Goal: Information Seeking & Learning: Learn about a topic

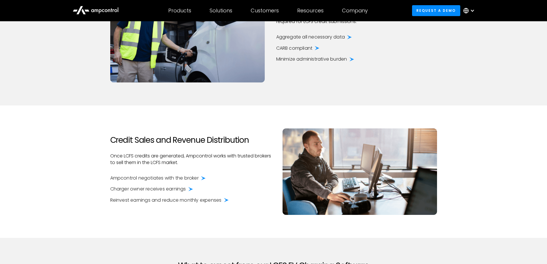
scroll to position [776, 0]
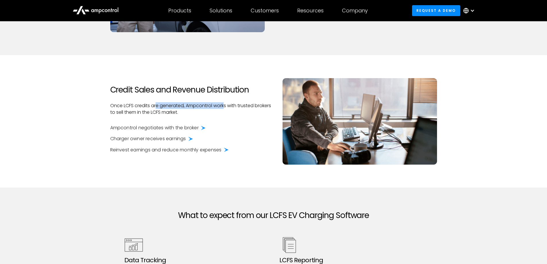
drag, startPoint x: 158, startPoint y: 107, endPoint x: 241, endPoint y: 107, distance: 82.8
click at [231, 108] on p "Once LCFS credits are generated, Ampcontrol works with trusted brokers to sell …" at bounding box center [190, 109] width 161 height 13
drag, startPoint x: 246, startPoint y: 107, endPoint x: 163, endPoint y: 105, distance: 82.2
click at [164, 105] on p "Once LCFS credits are generated, Ampcontrol works with trusted brokers to sell …" at bounding box center [190, 109] width 161 height 13
click at [153, 105] on p "Once LCFS credits are generated, Ampcontrol works with trusted brokers to sell …" at bounding box center [190, 109] width 161 height 13
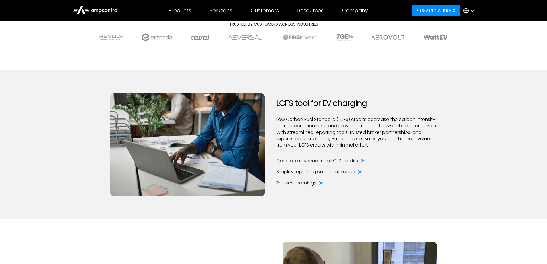
scroll to position [287, 0]
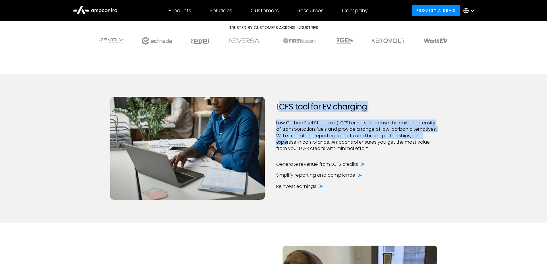
drag, startPoint x: 278, startPoint y: 106, endPoint x: 342, endPoint y: 146, distance: 75.2
click at [328, 141] on div "LCFS tool for EV charging Low Carbon Fuel Standard (LCFS) credits decrease the …" at bounding box center [357, 148] width 172 height 92
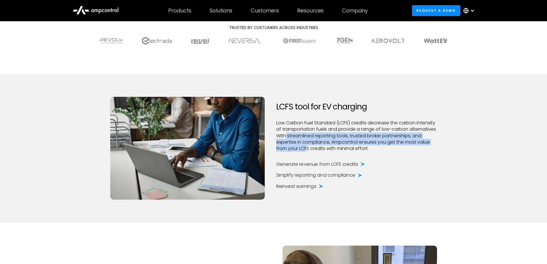
drag, startPoint x: 353, startPoint y: 149, endPoint x: 308, endPoint y: 129, distance: 48.6
click at [313, 132] on p "Low Carbon Fuel Standard (LCFS) credits decrease the carbon intensity of transp…" at bounding box center [356, 136] width 161 height 32
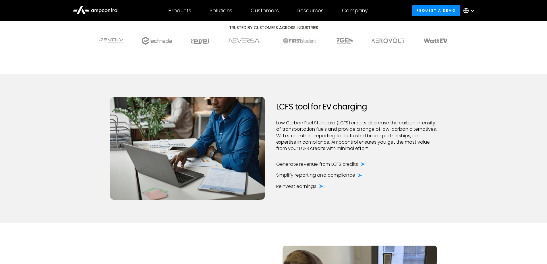
click at [307, 128] on p "Low Carbon Fuel Standard (LCFS) credits decrease the carbon intensity of transp…" at bounding box center [356, 136] width 161 height 32
click at [313, 175] on div "Simplify reporting and compliance" at bounding box center [315, 175] width 79 height 6
click at [361, 175] on icon at bounding box center [360, 175] width 5 height 4
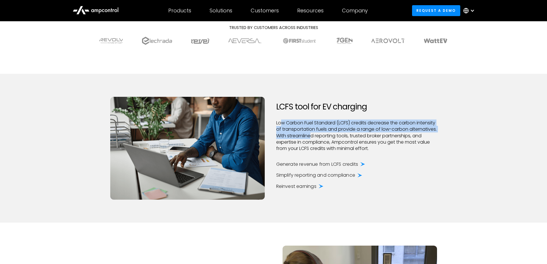
drag, startPoint x: 280, startPoint y: 122, endPoint x: 344, endPoint y: 137, distance: 64.8
click at [341, 136] on p "Low Carbon Fuel Standard (LCFS) credits decrease the carbon intensity of transp…" at bounding box center [356, 136] width 161 height 32
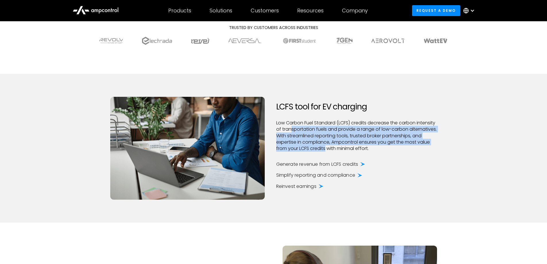
drag, startPoint x: 370, startPoint y: 150, endPoint x: 301, endPoint y: 128, distance: 72.4
click at [309, 131] on p "Low Carbon Fuel Standard (LCFS) credits decrease the carbon intensity of transp…" at bounding box center [356, 136] width 161 height 32
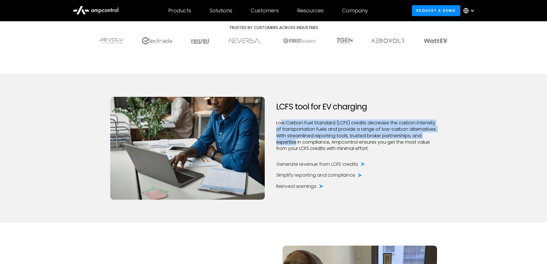
drag, startPoint x: 282, startPoint y: 122, endPoint x: 352, endPoint y: 145, distance: 73.6
click at [343, 141] on p "Low Carbon Fuel Standard (LCFS) credits decrease the carbon intensity of transp…" at bounding box center [356, 136] width 161 height 32
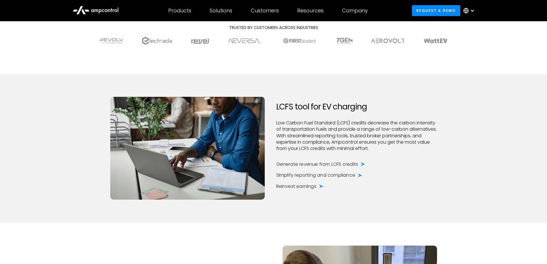
click at [355, 146] on p "Low Carbon Fuel Standard (LCFS) credits decrease the carbon intensity of transp…" at bounding box center [356, 136] width 161 height 32
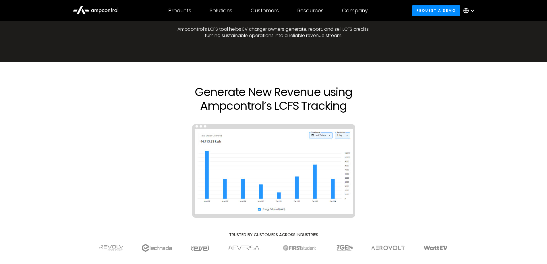
scroll to position [0, 0]
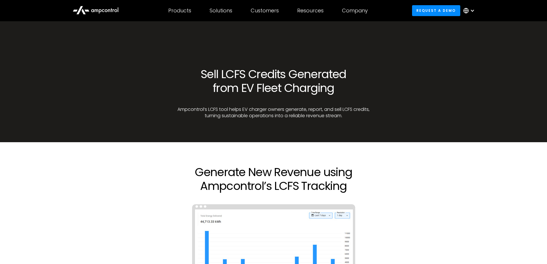
click at [216, 158] on section "Generate New Revenue using Ampcontrol’s LCFS Tracking Trusted by customers acro…" at bounding box center [273, 251] width 547 height 219
drag, startPoint x: 198, startPoint y: 171, endPoint x: 291, endPoint y: 178, distance: 93.0
click at [278, 176] on h2 "Generate New Revenue using Ampcontrol’s LCFS Tracking" at bounding box center [273, 179] width 195 height 28
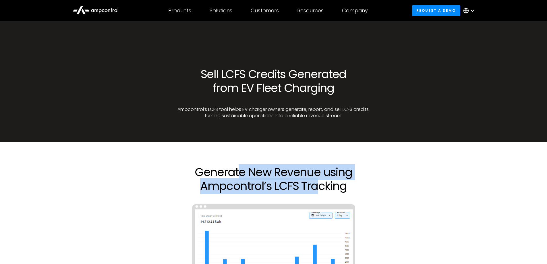
drag, startPoint x: 310, startPoint y: 185, endPoint x: 235, endPoint y: 174, distance: 75.5
click at [235, 174] on h2 "Generate New Revenue using Ampcontrol’s LCFS Tracking" at bounding box center [273, 179] width 195 height 28
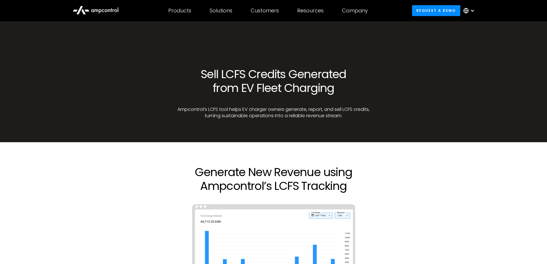
click at [228, 173] on h2 "Generate New Revenue using Ampcontrol’s LCFS Tracking" at bounding box center [273, 179] width 195 height 28
click at [233, 146] on section "Generate New Revenue using Ampcontrol’s LCFS Tracking Trusted by customers acro…" at bounding box center [273, 251] width 547 height 219
click at [239, 110] on p "Ampcontrol’s LCFS tool helps EV charger owners generate, report, and sell LCFS …" at bounding box center [273, 112] width 195 height 13
drag, startPoint x: 192, startPoint y: 109, endPoint x: 297, endPoint y: 112, distance: 105.8
click at [296, 112] on p "Ampcontrol’s LCFS tool helps EV charger owners generate, report, and sell LCFS …" at bounding box center [273, 112] width 195 height 13
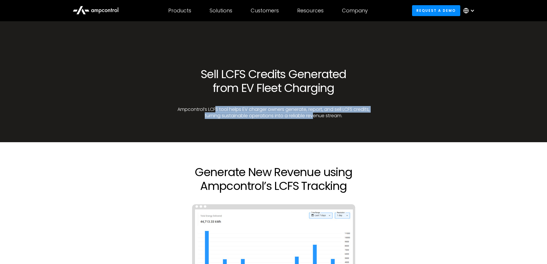
drag, startPoint x: 322, startPoint y: 113, endPoint x: 208, endPoint y: 111, distance: 114.1
click at [217, 111] on p "Ampcontrol’s LCFS tool helps EV charger owners generate, report, and sell LCFS …" at bounding box center [273, 112] width 195 height 13
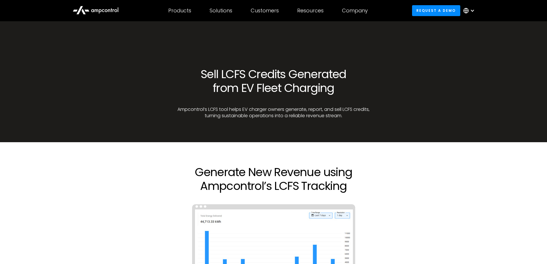
click at [205, 111] on p "Ampcontrol’s LCFS tool helps EV charger owners generate, report, and sell LCFS …" at bounding box center [273, 112] width 195 height 13
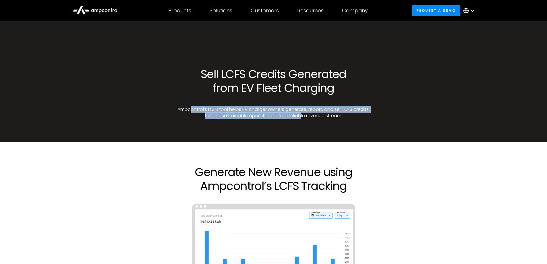
drag, startPoint x: 201, startPoint y: 109, endPoint x: 316, endPoint y: 114, distance: 114.2
click at [316, 114] on p "Ampcontrol’s LCFS tool helps EV charger owners generate, report, and sell LCFS …" at bounding box center [273, 112] width 195 height 13
drag, startPoint x: 336, startPoint y: 116, endPoint x: 207, endPoint y: 108, distance: 128.4
click at [216, 109] on p "Ampcontrol’s LCFS tool helps EV charger owners generate, report, and sell LCFS …" at bounding box center [273, 112] width 195 height 13
drag, startPoint x: 195, startPoint y: 110, endPoint x: 335, endPoint y: 114, distance: 139.7
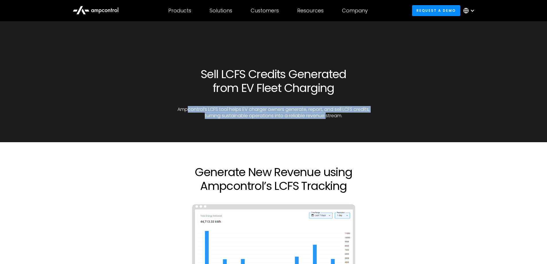
click at [335, 114] on p "Ampcontrol’s LCFS tool helps EV charger owners generate, report, and sell LCFS …" at bounding box center [273, 112] width 195 height 13
drag, startPoint x: 345, startPoint y: 116, endPoint x: 195, endPoint y: 109, distance: 150.7
click at [200, 110] on p "Ampcontrol’s LCFS tool helps EV charger owners generate, report, and sell LCFS …" at bounding box center [273, 112] width 195 height 13
drag, startPoint x: 193, startPoint y: 109, endPoint x: 338, endPoint y: 116, distance: 145.0
click at [332, 117] on p "Ampcontrol’s LCFS tool helps EV charger owners generate, report, and sell LCFS …" at bounding box center [273, 112] width 195 height 13
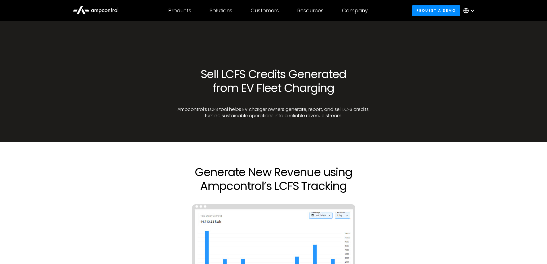
click at [340, 116] on p "Ampcontrol’s LCFS tool helps EV charger owners generate, report, and sell LCFS …" at bounding box center [273, 112] width 195 height 13
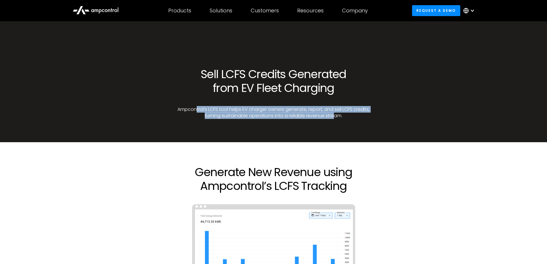
drag, startPoint x: 345, startPoint y: 116, endPoint x: 198, endPoint y: 109, distance: 146.7
click at [201, 109] on p "Ampcontrol’s LCFS tool helps EV charger owners generate, report, and sell LCFS …" at bounding box center [273, 112] width 195 height 13
drag, startPoint x: 195, startPoint y: 109, endPoint x: 325, endPoint y: 115, distance: 130.0
click at [325, 115] on p "Ampcontrol’s LCFS tool helps EV charger owners generate, report, and sell LCFS …" at bounding box center [273, 112] width 195 height 13
drag, startPoint x: 343, startPoint y: 116, endPoint x: 200, endPoint y: 109, distance: 143.6
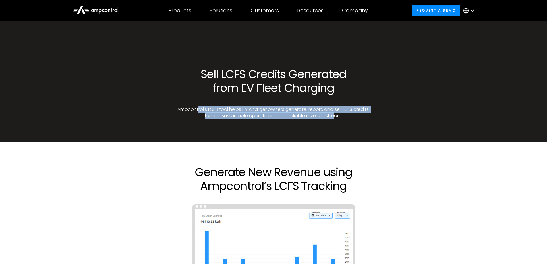
click at [203, 110] on p "Ampcontrol’s LCFS tool helps EV charger owners generate, report, and sell LCFS …" at bounding box center [273, 112] width 195 height 13
drag, startPoint x: 190, startPoint y: 109, endPoint x: 339, endPoint y: 115, distance: 149.5
click at [334, 114] on p "Ampcontrol’s LCFS tool helps EV charger owners generate, report, and sell LCFS …" at bounding box center [273, 112] width 195 height 13
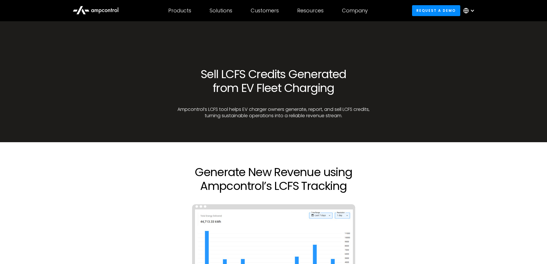
click at [341, 115] on p "Ampcontrol’s LCFS tool helps EV charger owners generate, report, and sell LCFS …" at bounding box center [273, 112] width 195 height 13
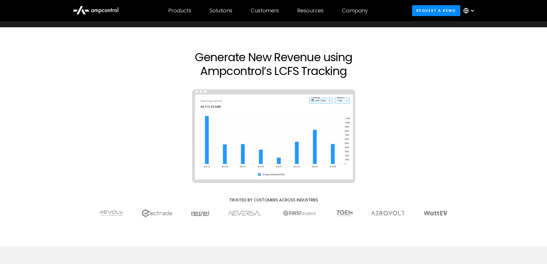
scroll to position [172, 0]
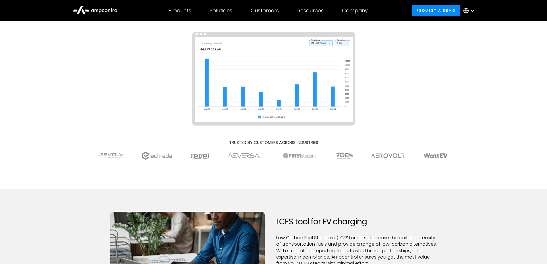
click at [380, 125] on div "Generate New Revenue using Ampcontrol’s LCFS Tracking" at bounding box center [274, 65] width 414 height 144
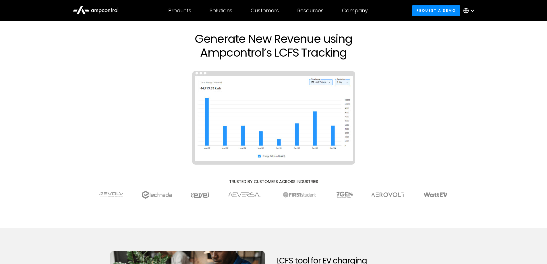
scroll to position [115, 0]
